Goal: Task Accomplishment & Management: Complete application form

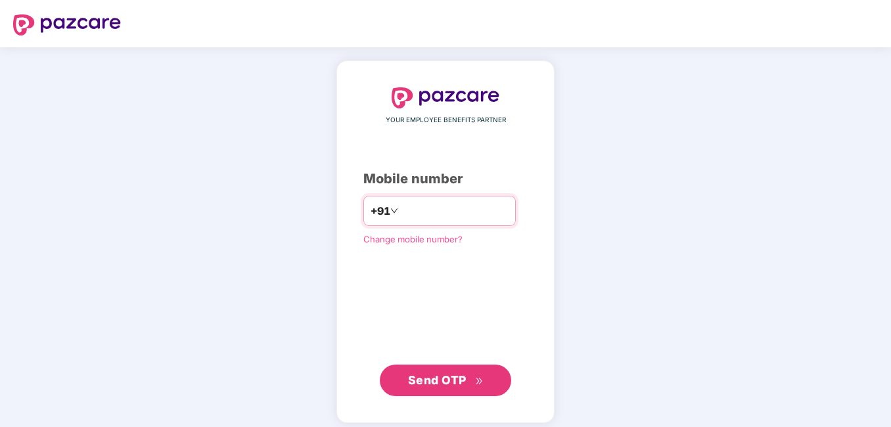
type input "**********"
click at [446, 382] on span "Send OTP" at bounding box center [437, 380] width 59 height 14
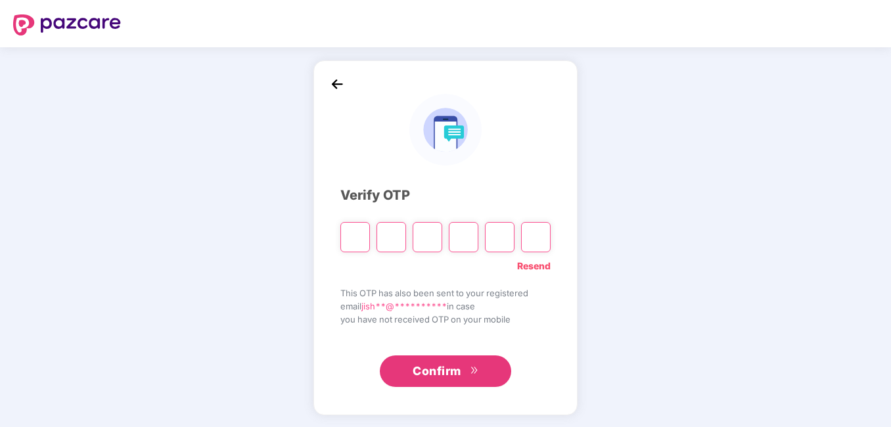
click at [524, 262] on link "Resend" at bounding box center [534, 266] width 34 height 14
click at [366, 235] on input "Please enter verification code. Digit 1" at bounding box center [356, 237] width 30 height 30
type input "*"
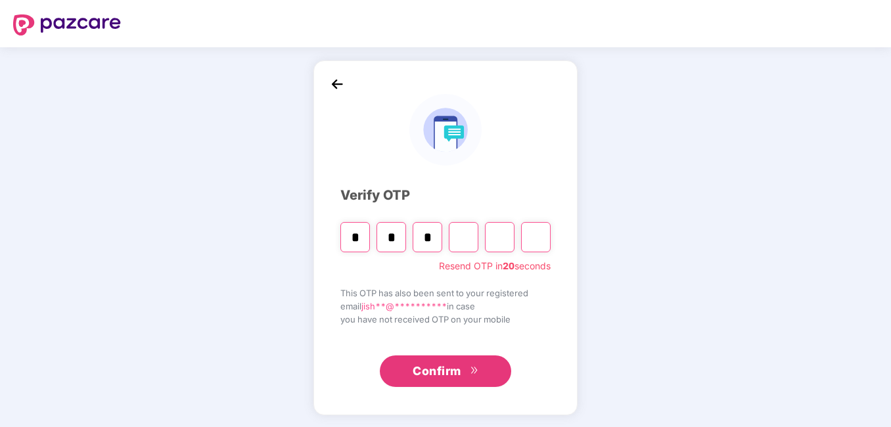
type input "*"
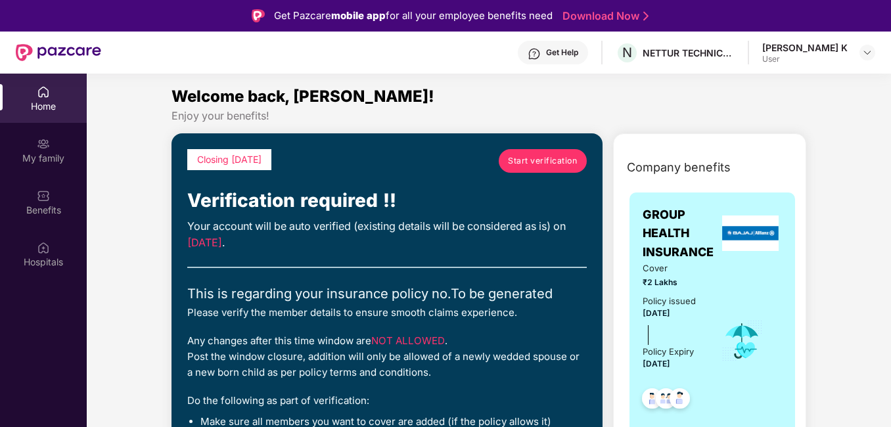
drag, startPoint x: 546, startPoint y: 147, endPoint x: 532, endPoint y: 185, distance: 40.8
drag, startPoint x: 532, startPoint y: 185, endPoint x: 477, endPoint y: 96, distance: 104.5
click at [477, 95] on div "Welcome back, Jisha!" at bounding box center [489, 96] width 635 height 25
click at [537, 161] on span "Start verification" at bounding box center [542, 160] width 69 height 12
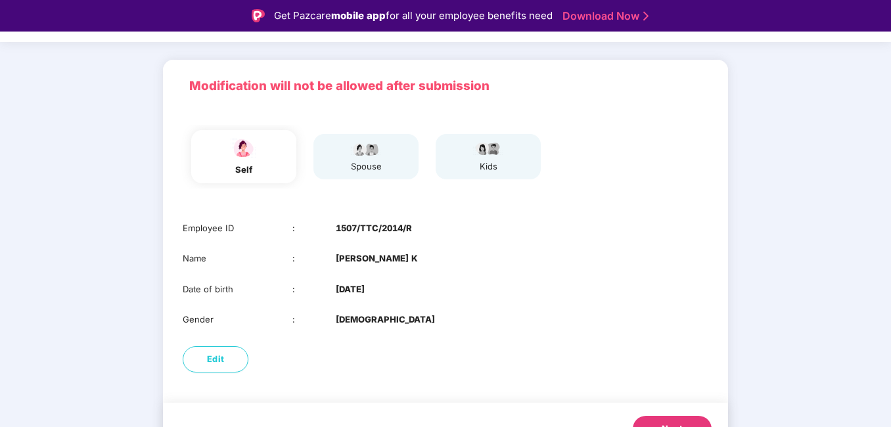
scroll to position [93, 0]
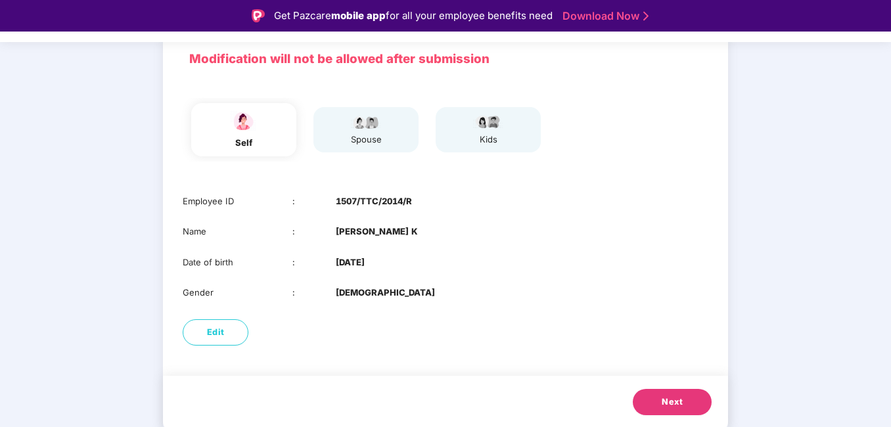
click at [692, 406] on button "Next" at bounding box center [672, 402] width 79 height 26
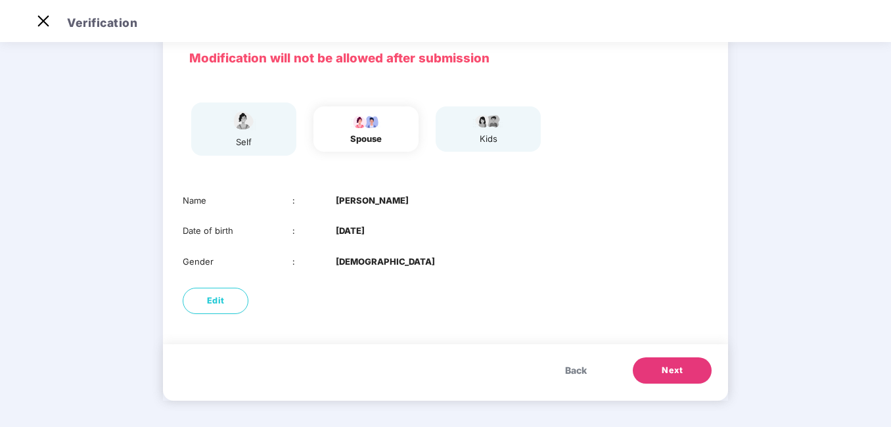
click at [671, 369] on span "Next" at bounding box center [672, 370] width 21 height 13
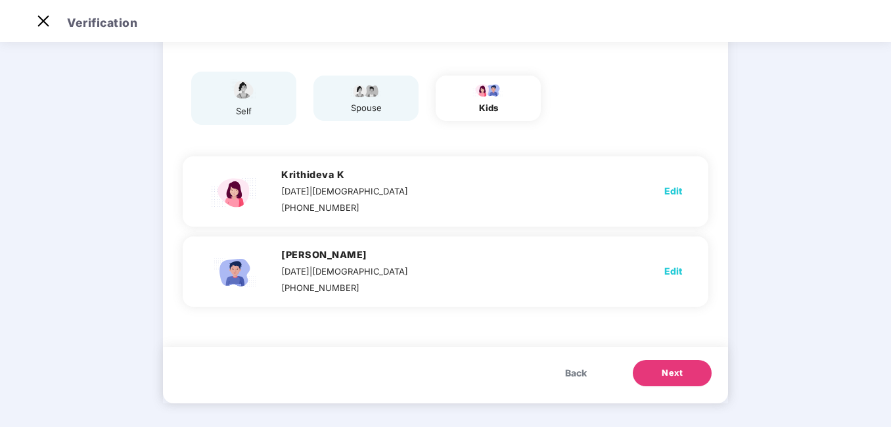
click at [672, 368] on span "Next" at bounding box center [672, 373] width 21 height 13
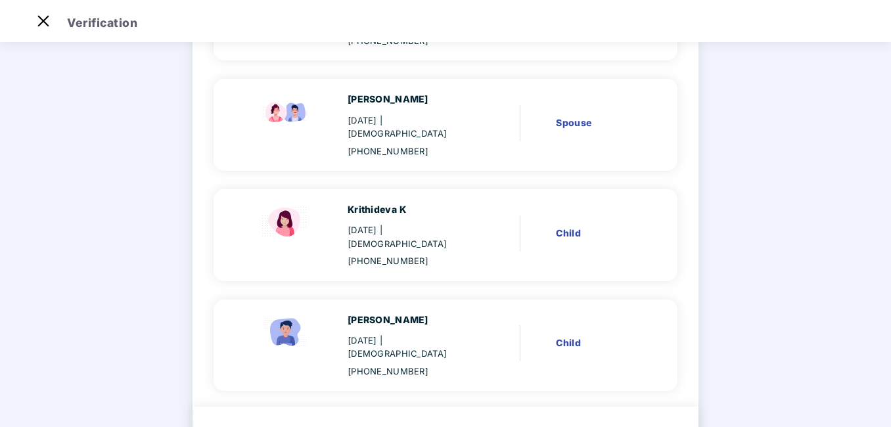
scroll to position [226, 0]
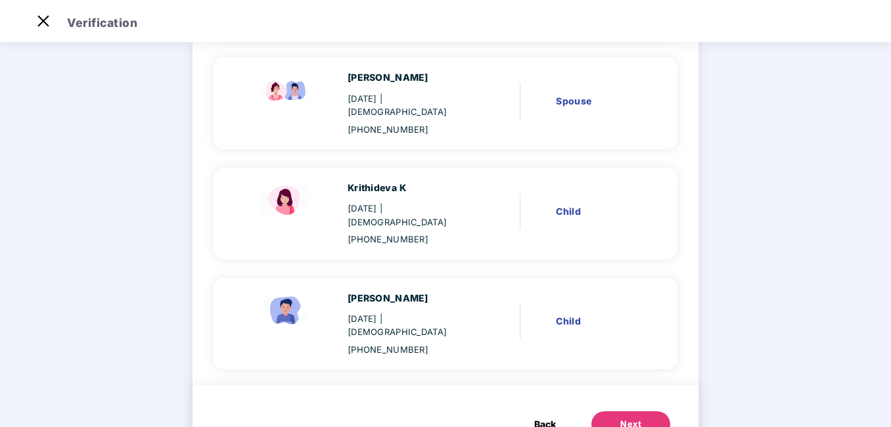
click at [623, 418] on div "Next" at bounding box center [631, 424] width 21 height 13
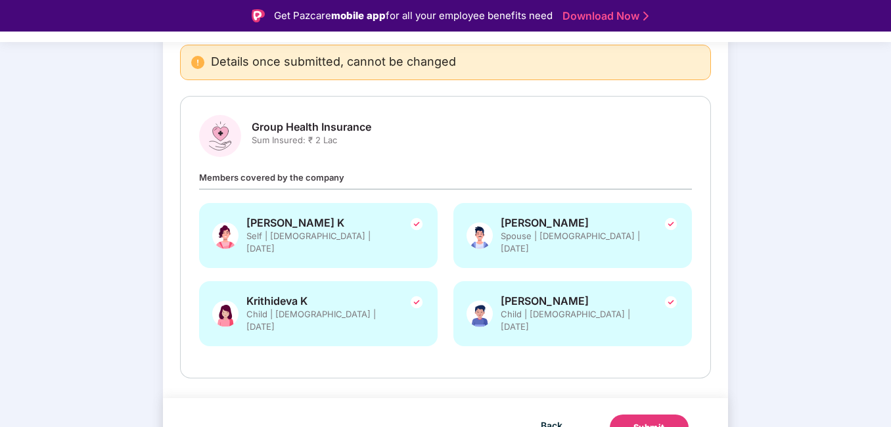
scroll to position [32, 0]
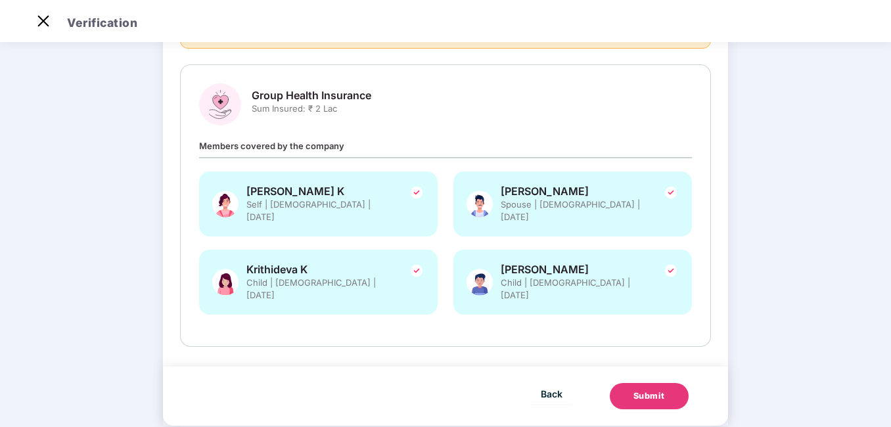
click at [647, 390] on div "Submit" at bounding box center [650, 396] width 32 height 13
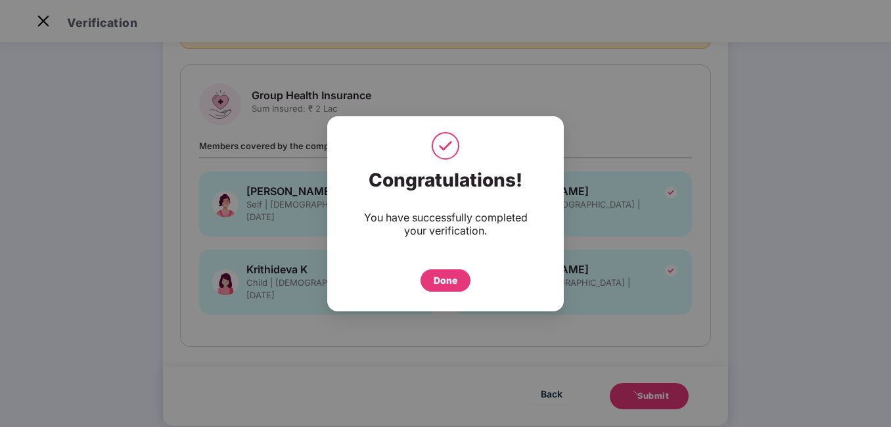
click at [446, 276] on div "Done" at bounding box center [446, 280] width 24 height 14
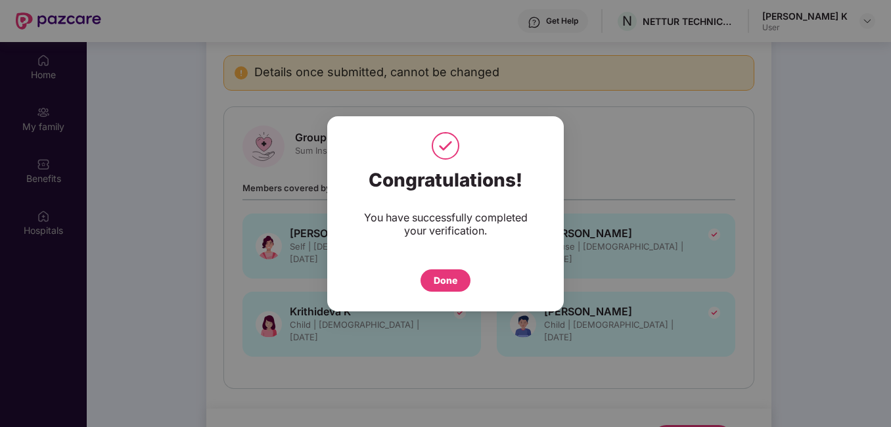
scroll to position [74, 0]
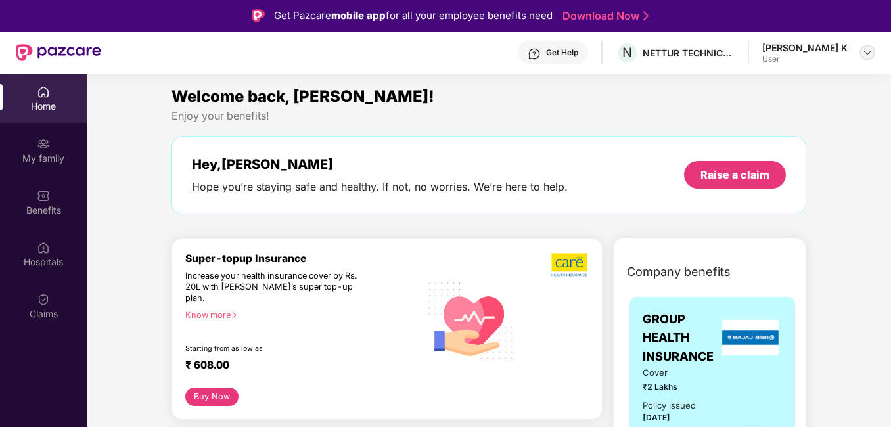
click at [874, 48] on div at bounding box center [868, 53] width 16 height 16
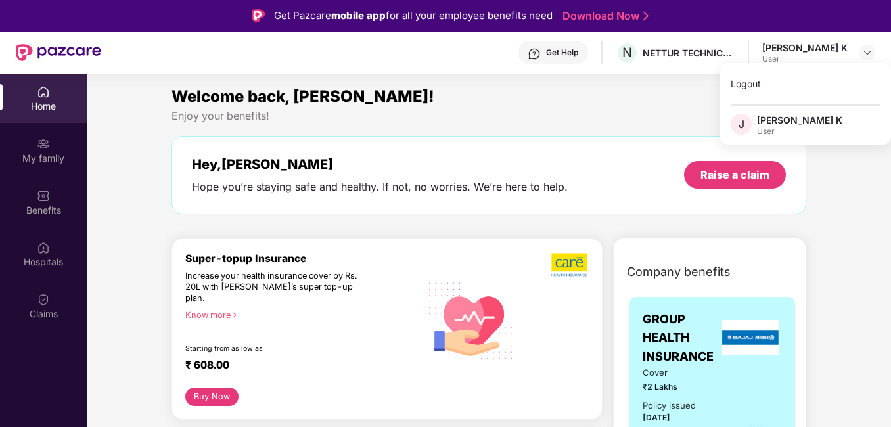
click at [609, 14] on link "Download Now" at bounding box center [604, 16] width 82 height 14
